Goal: Task Accomplishment & Management: Use online tool/utility

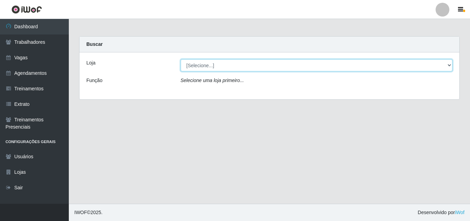
click at [449, 64] on select "[Selecione...] Extremoz Supermercados" at bounding box center [317, 65] width 272 height 12
select select "519"
click at [181, 59] on select "[Selecione...] Extremoz Supermercados" at bounding box center [317, 65] width 272 height 12
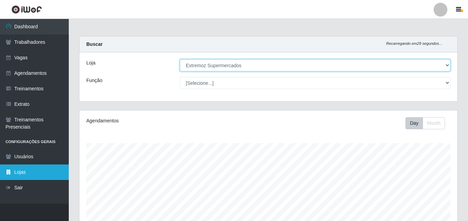
scroll to position [143, 378]
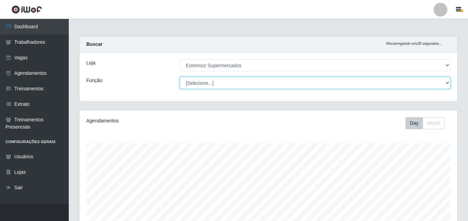
click at [204, 85] on select "[Selecione...] Embalador Embalador + Embalador ++ Operador de Caixa Operador de…" at bounding box center [315, 83] width 271 height 12
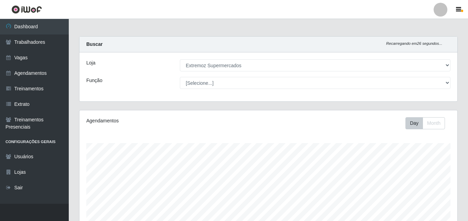
click at [163, 97] on div "Loja [Selecione...] Extremoz Supermercados Função [Selecione...] Embalador Emba…" at bounding box center [268, 76] width 378 height 49
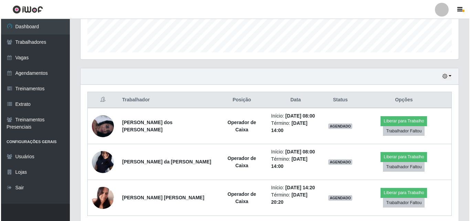
scroll to position [206, 0]
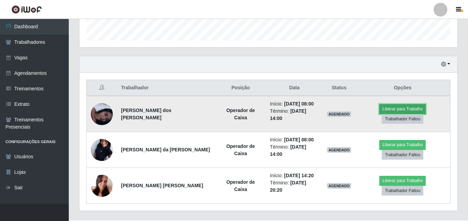
click at [379, 114] on button "Liberar para Trabalho" at bounding box center [402, 109] width 46 height 10
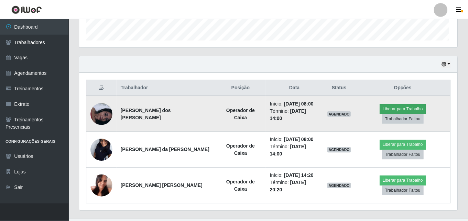
scroll to position [143, 375]
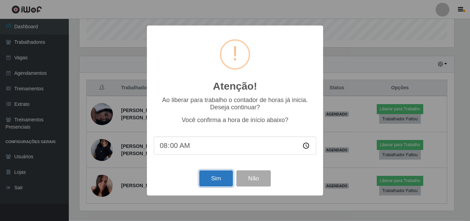
click at [219, 182] on button "Sim" at bounding box center [215, 178] width 33 height 16
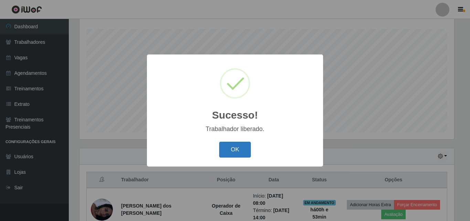
click at [237, 150] on button "OK" at bounding box center [235, 149] width 32 height 16
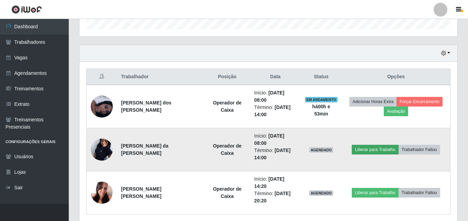
scroll to position [217, 0]
click at [367, 147] on button "Liberar para Trabalho" at bounding box center [375, 149] width 46 height 10
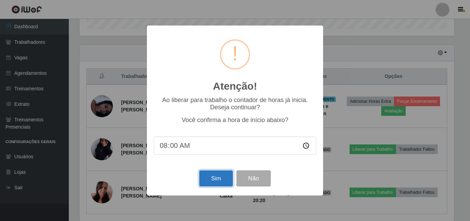
click at [201, 186] on button "Sim" at bounding box center [215, 178] width 33 height 16
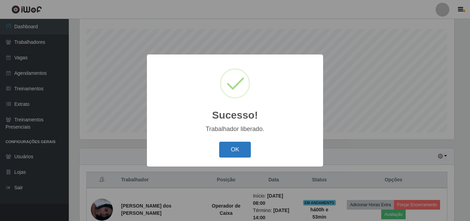
click at [234, 145] on button "OK" at bounding box center [235, 149] width 32 height 16
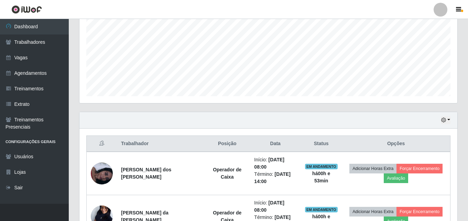
scroll to position [217, 0]
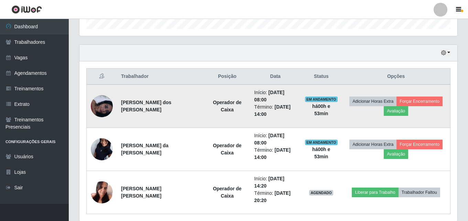
click at [103, 107] on img at bounding box center [102, 106] width 22 height 22
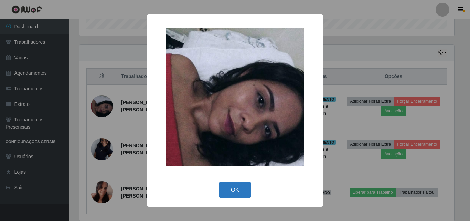
click at [229, 193] on button "OK" at bounding box center [235, 189] width 32 height 16
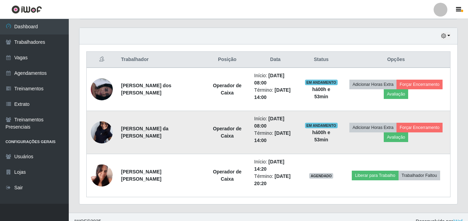
scroll to position [243, 0]
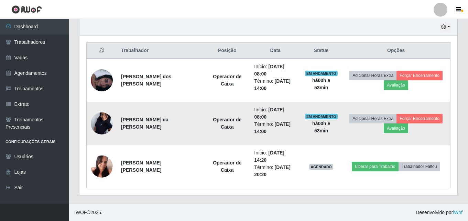
click at [101, 122] on img at bounding box center [102, 123] width 22 height 49
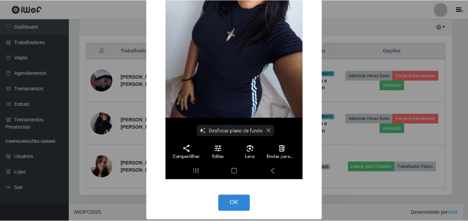
scroll to position [146, 0]
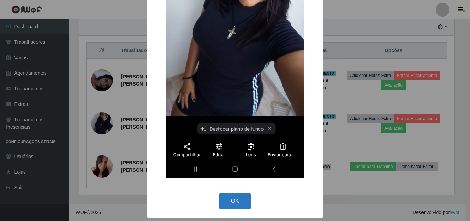
click at [229, 204] on button "OK" at bounding box center [235, 201] width 32 height 16
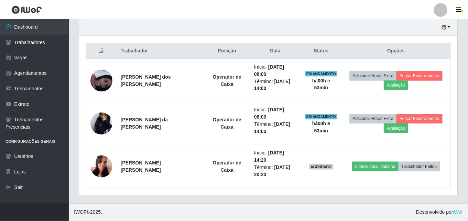
scroll to position [143, 378]
